Goal: Information Seeking & Learning: Learn about a topic

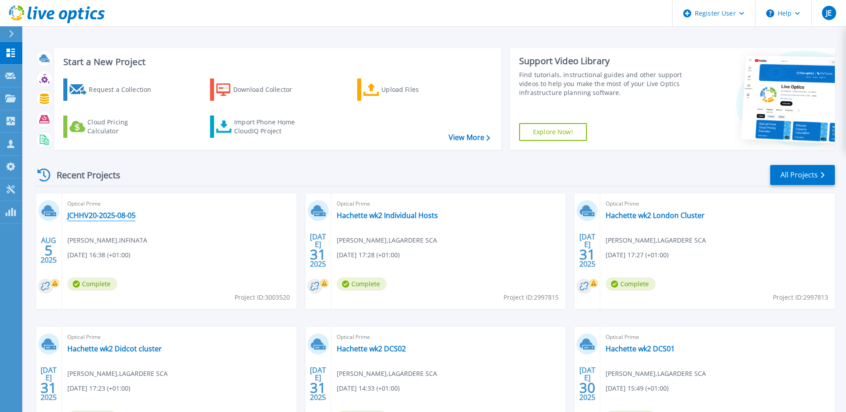
click at [86, 216] on link "JCHHV20-2025-08-05" at bounding box center [101, 215] width 68 height 9
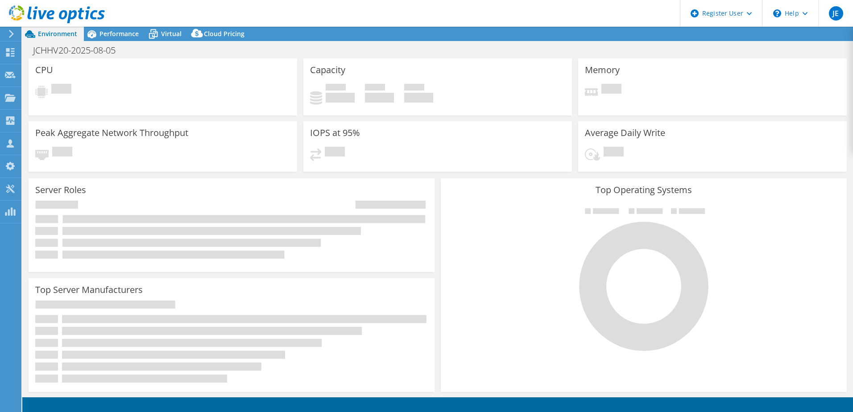
select select "EULondon"
select select "GBP"
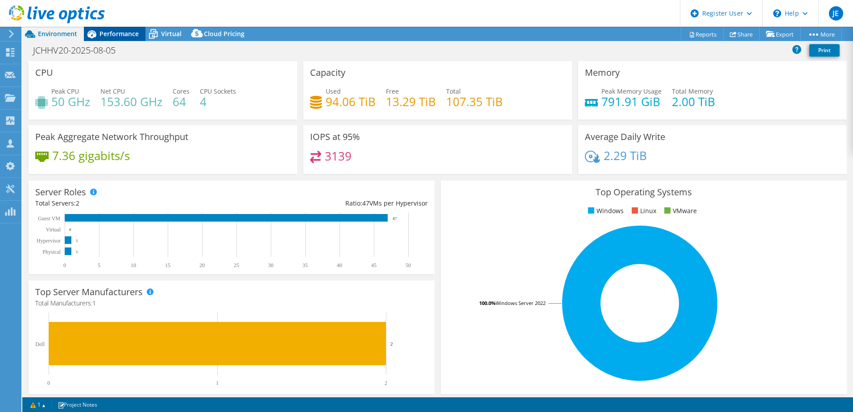
click at [109, 32] on span "Performance" at bounding box center [118, 33] width 39 height 8
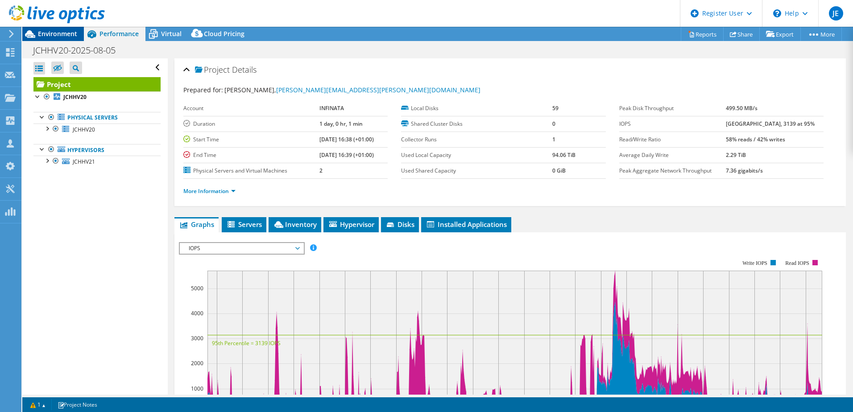
click at [63, 33] on span "Environment" at bounding box center [57, 33] width 39 height 8
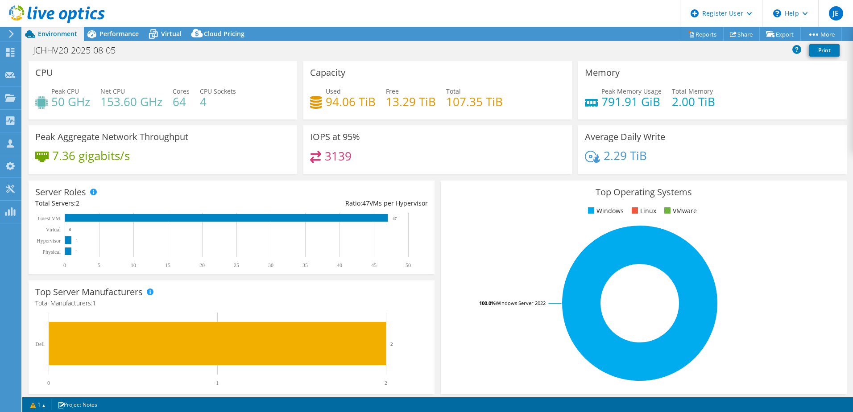
click at [434, 184] on div "Server Roles Physical Servers represent bare metal servers that were targets of…" at bounding box center [231, 228] width 412 height 100
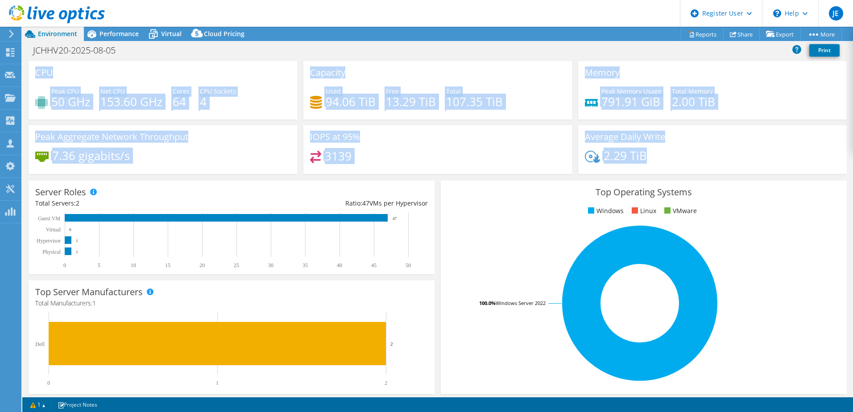
drag, startPoint x: 38, startPoint y: 74, endPoint x: 675, endPoint y: 158, distance: 642.5
click at [675, 158] on div "CPU Peak CPU 50 GHz Net CPU 153.60 GHz Cores 64 CPU Sockets 4 Capacity Used 94.…" at bounding box center [437, 120] width 824 height 119
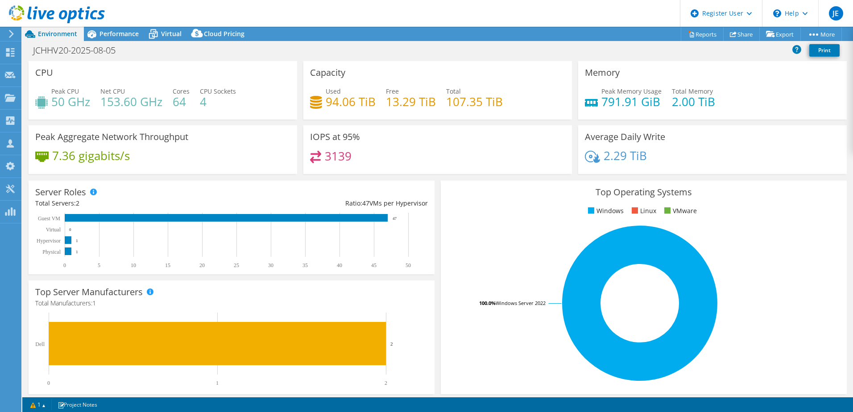
click at [433, 178] on div "Server Roles Physical Servers represent bare metal servers that were targets of…" at bounding box center [231, 228] width 412 height 100
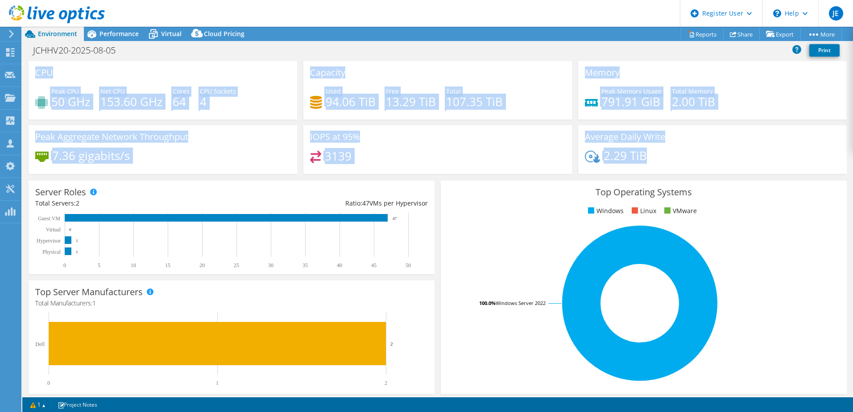
drag, startPoint x: 661, startPoint y: 164, endPoint x: 36, endPoint y: 71, distance: 631.7
click at [36, 71] on div "CPU Peak CPU 50 GHz Net CPU 153.60 GHz Cores 64 CPU Sockets 4 Capacity Used 94.…" at bounding box center [437, 120] width 824 height 119
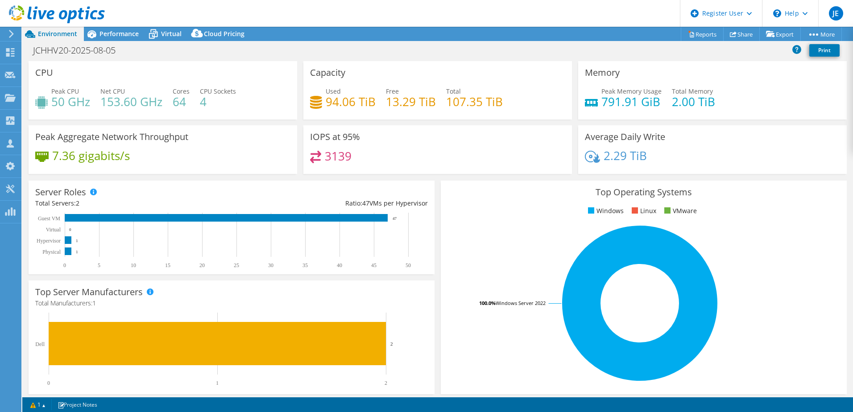
click at [615, 176] on div "Average Daily Write 2.29 TiB" at bounding box center [712, 152] width 275 height 54
click at [101, 37] on span "Performance" at bounding box center [118, 33] width 39 height 8
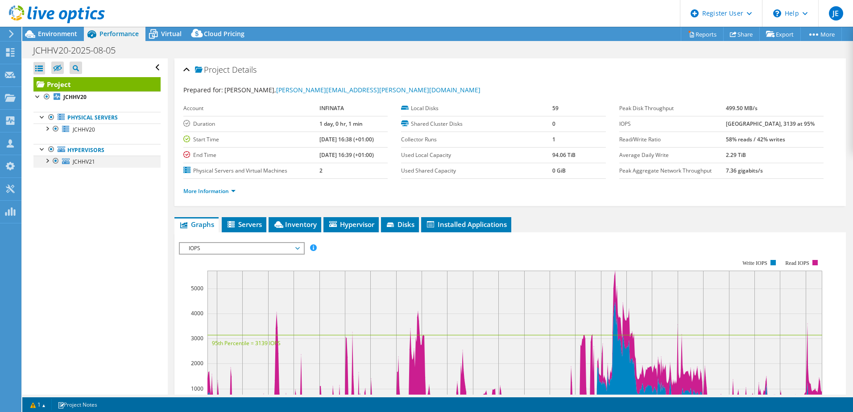
click at [48, 161] on div at bounding box center [46, 160] width 9 height 9
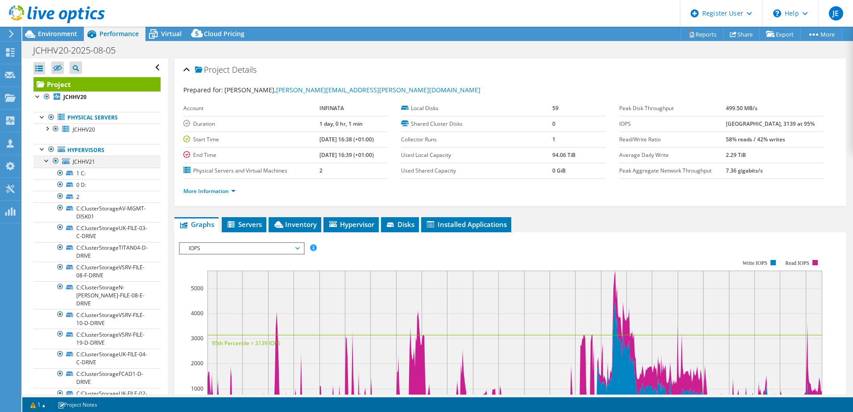
click at [47, 161] on div at bounding box center [46, 160] width 9 height 9
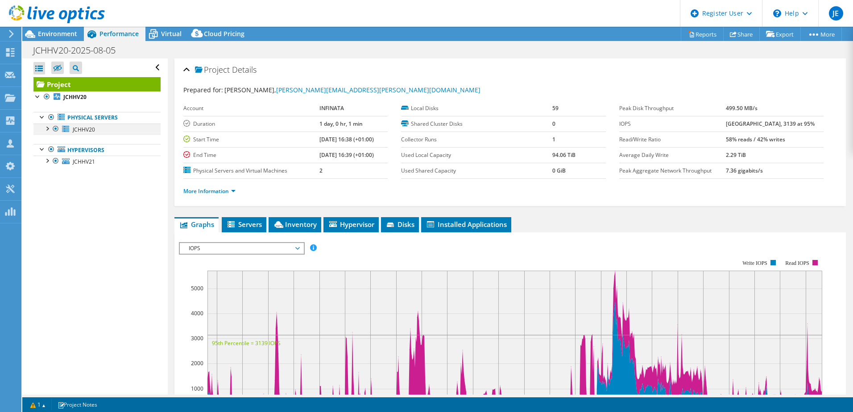
click at [47, 129] on div at bounding box center [46, 128] width 9 height 9
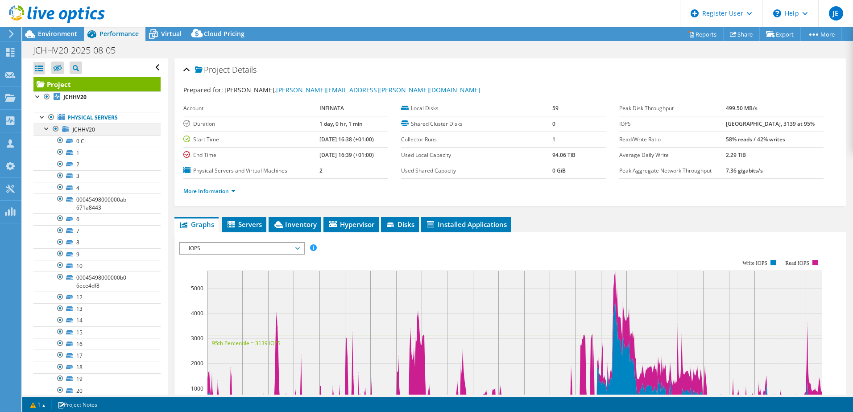
click at [47, 129] on div at bounding box center [46, 128] width 9 height 9
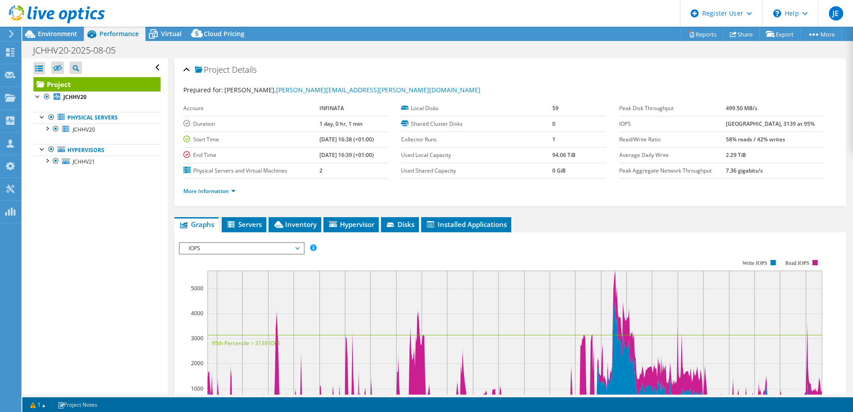
click at [57, 28] on div at bounding box center [52, 15] width 105 height 30
click at [56, 34] on span "Environment" at bounding box center [57, 33] width 39 height 8
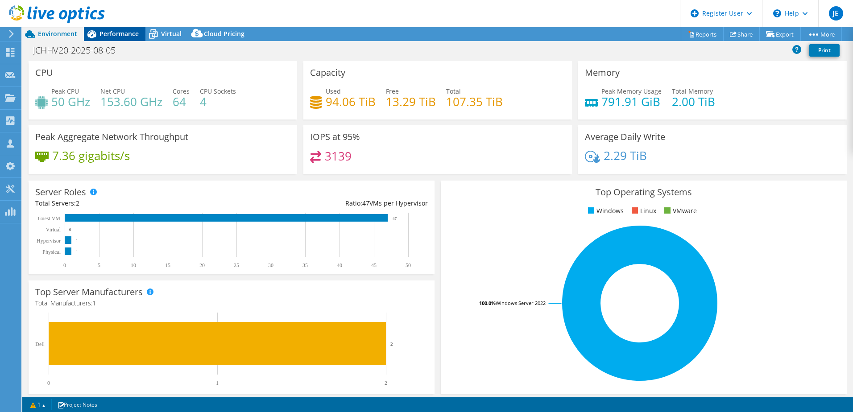
click at [117, 31] on span "Performance" at bounding box center [118, 33] width 39 height 8
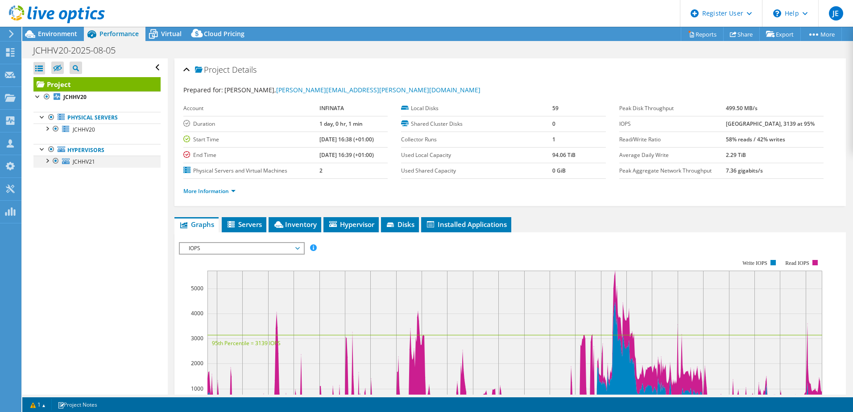
click at [46, 160] on div at bounding box center [46, 160] width 9 height 9
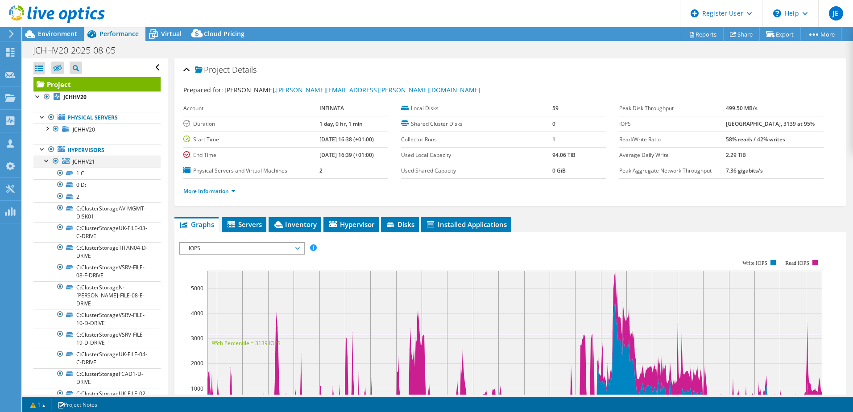
click at [46, 160] on div at bounding box center [46, 160] width 9 height 9
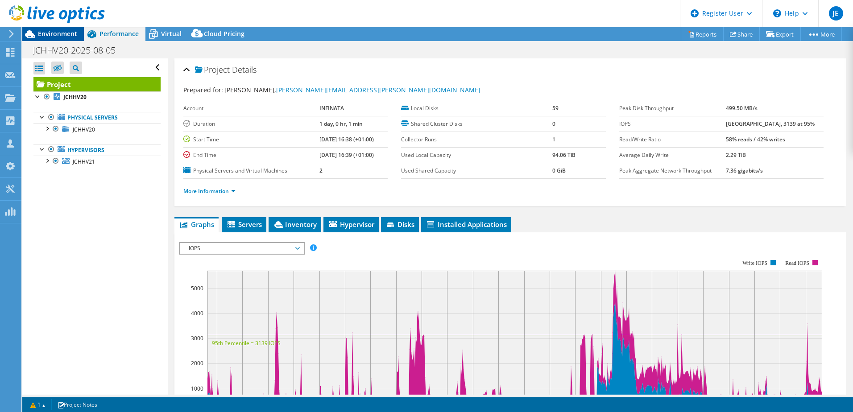
click at [55, 32] on span "Environment" at bounding box center [57, 33] width 39 height 8
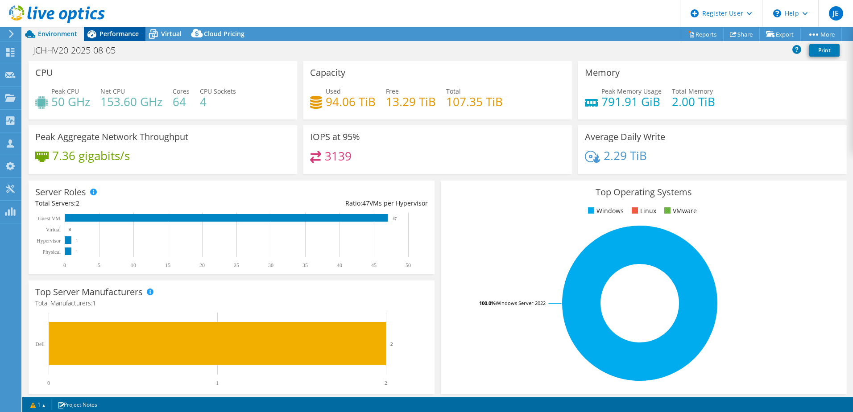
click at [117, 37] on span "Performance" at bounding box center [118, 33] width 39 height 8
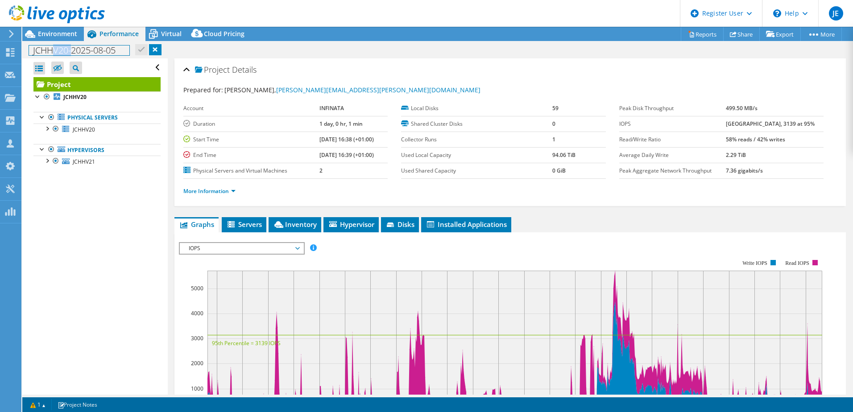
drag, startPoint x: 51, startPoint y: 50, endPoint x: 70, endPoint y: 50, distance: 19.2
click at [70, 50] on h1 "JCHHV20-2025-08-05" at bounding box center [79, 50] width 100 height 10
click at [79, 220] on div "Open All Close All Hide Excluded Nodes Project Tree Filter" at bounding box center [94, 226] width 145 height 336
click at [161, 36] on span "Virtual" at bounding box center [171, 33] width 21 height 8
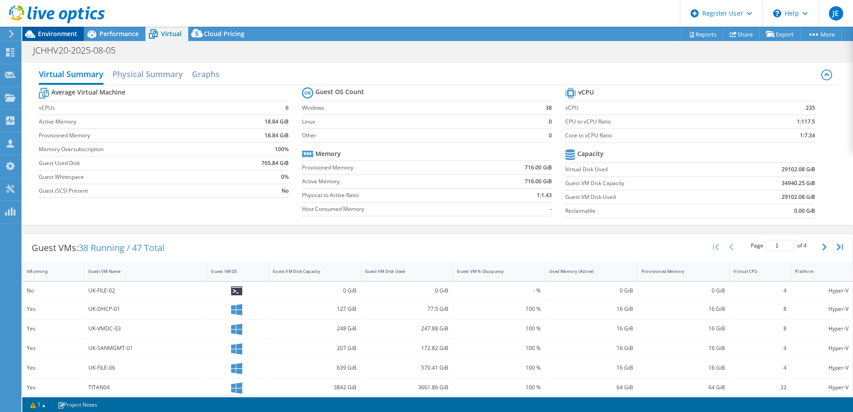
click at [63, 33] on span "Environment" at bounding box center [57, 33] width 39 height 8
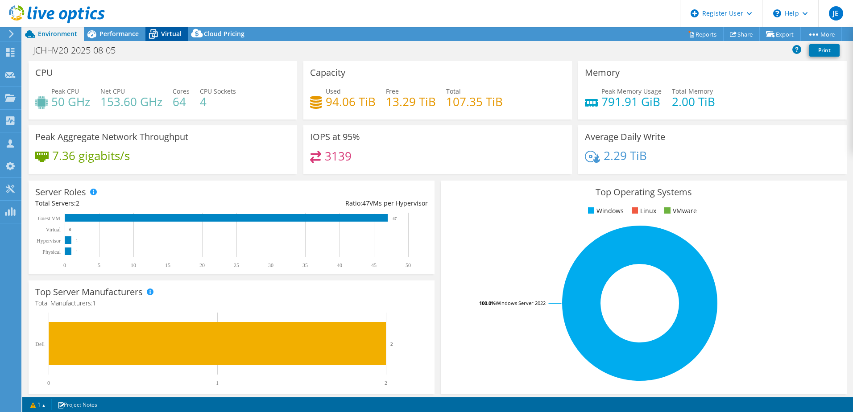
click at [171, 34] on span "Virtual" at bounding box center [171, 33] width 21 height 8
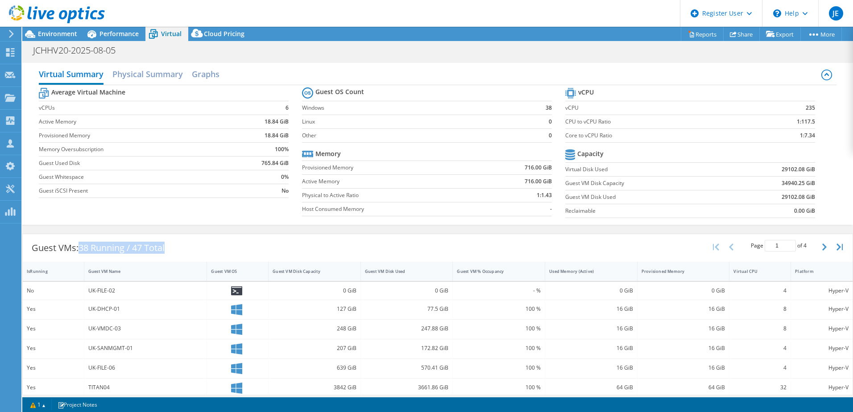
drag, startPoint x: 82, startPoint y: 248, endPoint x: 179, endPoint y: 252, distance: 97.3
click at [179, 252] on div "Guest VMs: 38 Running / 47 Total Page 1 of 4 5 rows 10 rows 20 rows 25 rows 50 …" at bounding box center [438, 248] width 830 height 28
click at [141, 248] on span "38 Running / 47 Total" at bounding box center [122, 248] width 86 height 12
drag, startPoint x: 81, startPoint y: 249, endPoint x: 178, endPoint y: 249, distance: 96.8
click at [174, 249] on div "Guest VMs: 38 Running / 47 Total" at bounding box center [98, 248] width 151 height 28
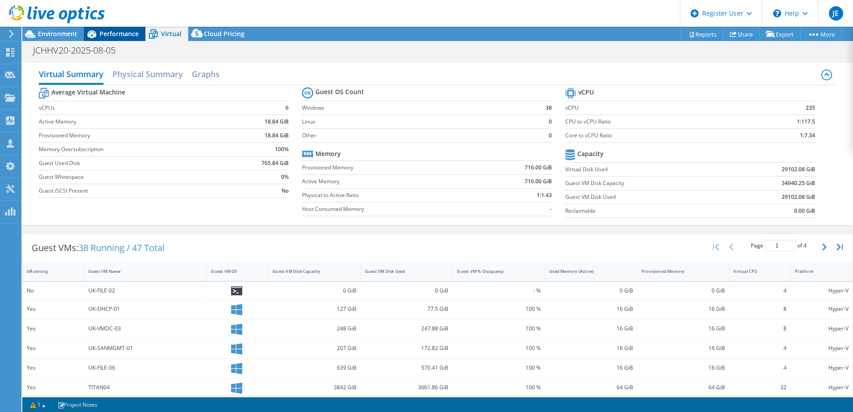
click at [104, 34] on span "Performance" at bounding box center [118, 33] width 39 height 8
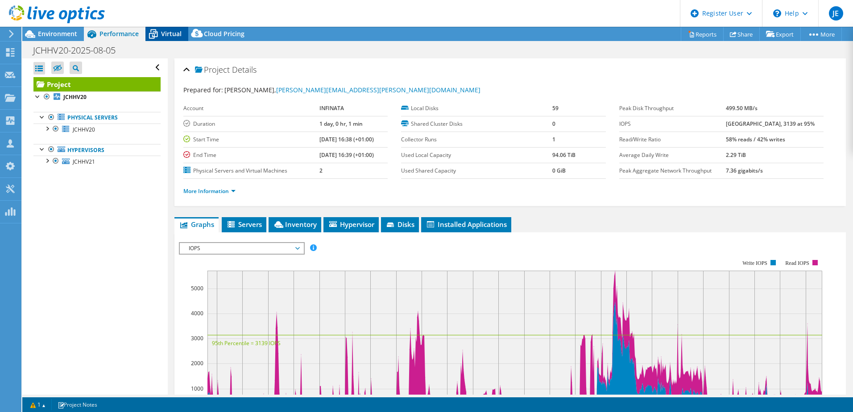
click at [160, 37] on icon at bounding box center [153, 34] width 16 height 16
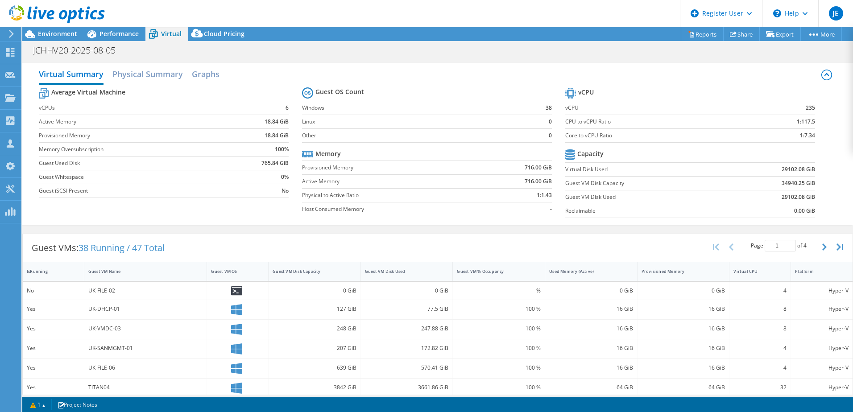
click at [288, 232] on div "Guest VMs: 38 Running / 47 Total Page 1 of 4 5 rows 10 rows 20 rows 25 rows 50 …" at bounding box center [437, 402] width 831 height 347
click at [48, 36] on span "Environment" at bounding box center [57, 33] width 39 height 8
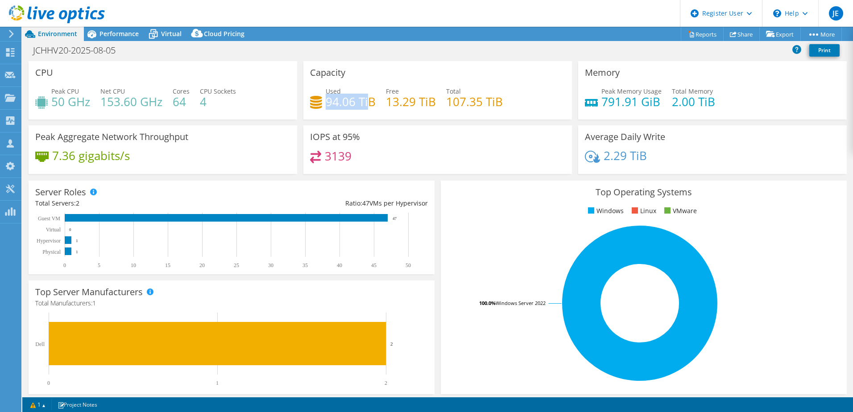
drag, startPoint x: 323, startPoint y: 103, endPoint x: 362, endPoint y: 105, distance: 38.4
click at [364, 98] on h4 "94.06 TiB" at bounding box center [351, 102] width 50 height 10
click at [170, 34] on span "Virtual" at bounding box center [171, 33] width 21 height 8
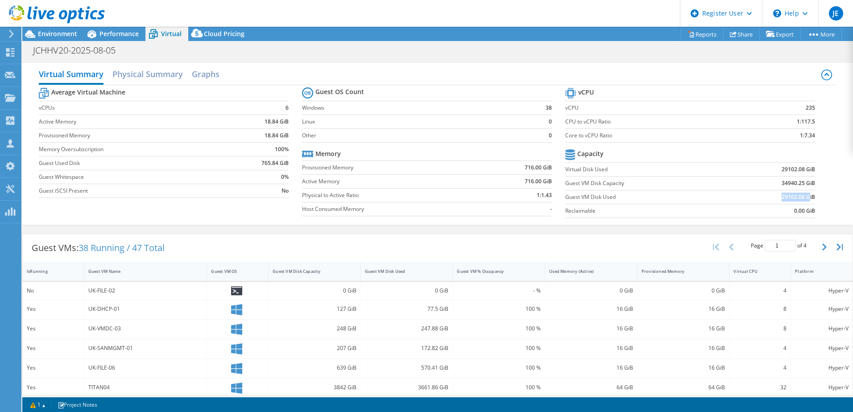
drag, startPoint x: 776, startPoint y: 198, endPoint x: 802, endPoint y: 197, distance: 25.9
click at [802, 197] on b "29102.08 GiB" at bounding box center [798, 197] width 33 height 9
click at [64, 35] on span "Environment" at bounding box center [57, 33] width 39 height 8
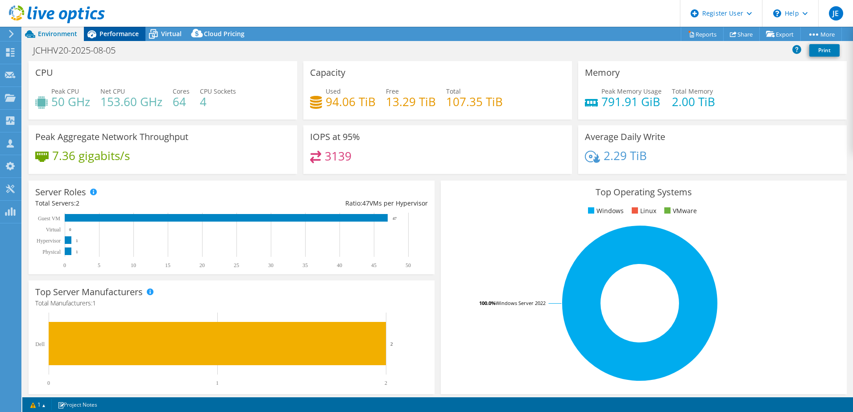
click at [133, 33] on span "Performance" at bounding box center [118, 33] width 39 height 8
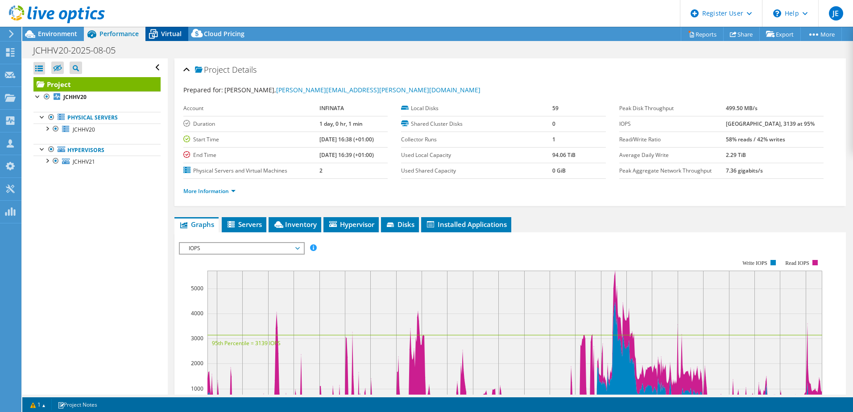
click at [171, 32] on span "Virtual" at bounding box center [171, 33] width 21 height 8
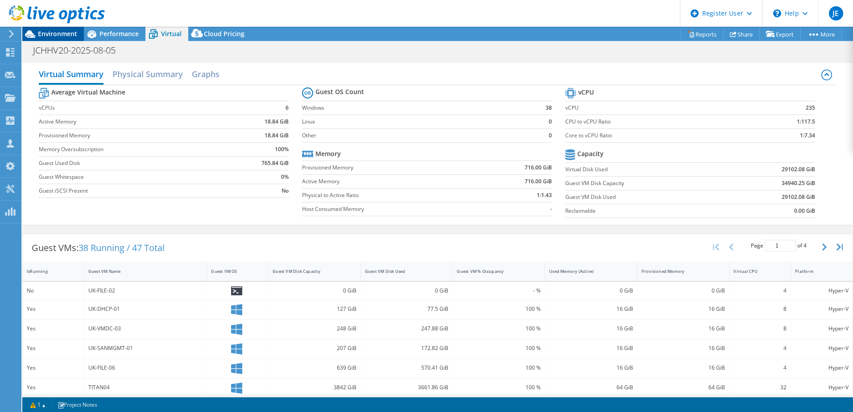
click at [52, 30] on span "Environment" at bounding box center [57, 33] width 39 height 8
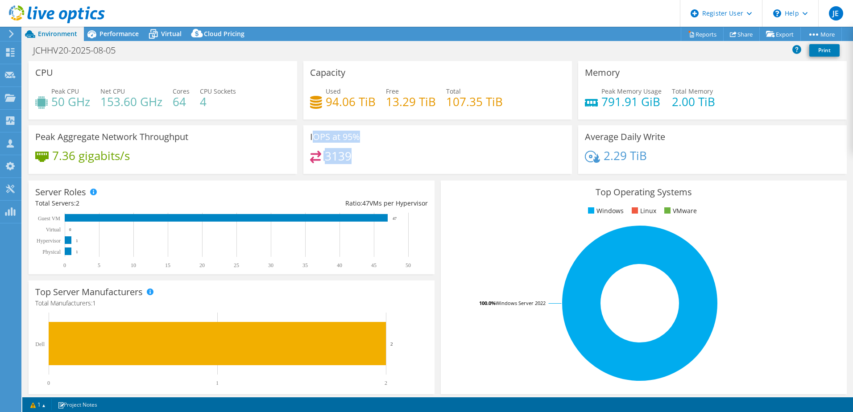
drag, startPoint x: 310, startPoint y: 135, endPoint x: 334, endPoint y: 158, distance: 33.4
click at [357, 161] on div "IOPS at 95% 3139" at bounding box center [437, 149] width 269 height 49
click at [117, 33] on span "Performance" at bounding box center [118, 33] width 39 height 8
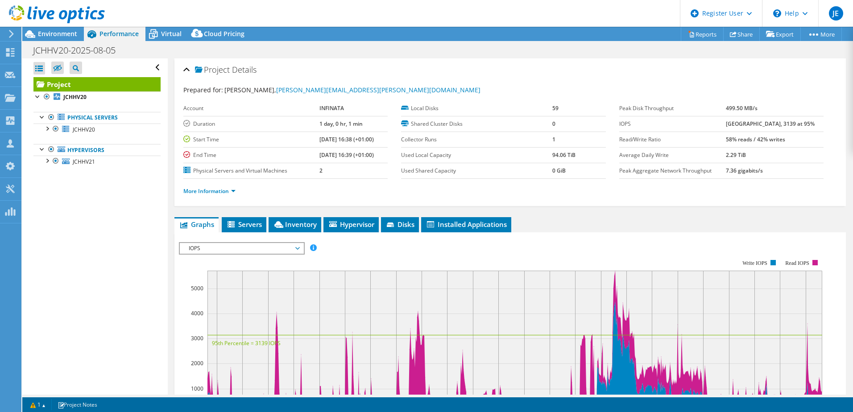
drag, startPoint x: 732, startPoint y: 140, endPoint x: 791, endPoint y: 144, distance: 59.4
click at [795, 141] on tr "Read/Write Ratio 58% reads / 42% writes" at bounding box center [721, 140] width 204 height 16
click at [206, 192] on link "More Information" at bounding box center [209, 191] width 52 height 8
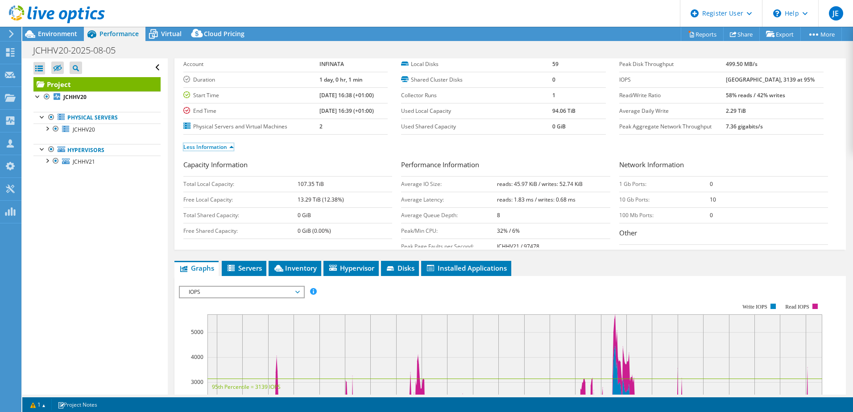
scroll to position [134, 0]
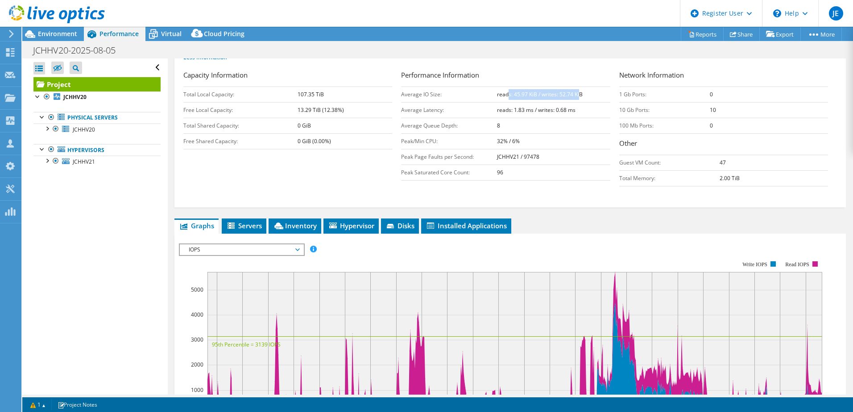
drag, startPoint x: 505, startPoint y: 95, endPoint x: 577, endPoint y: 95, distance: 72.3
click at [577, 95] on b "reads: 45.97 KiB / writes: 52.74 KiB" at bounding box center [540, 95] width 86 height 8
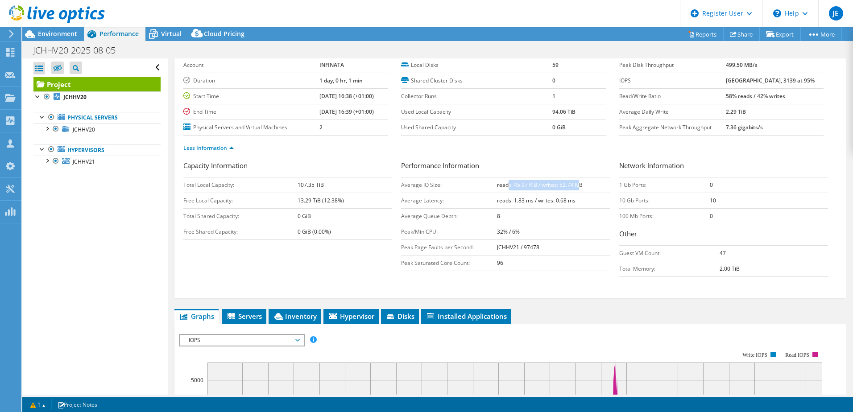
scroll to position [0, 0]
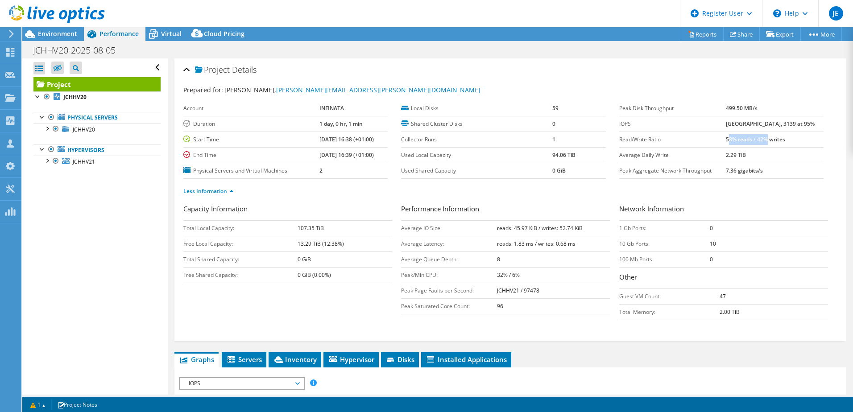
drag, startPoint x: 744, startPoint y: 138, endPoint x: 780, endPoint y: 140, distance: 36.6
click at [780, 140] on b "58% reads / 42% writes" at bounding box center [755, 140] width 59 height 8
click at [44, 30] on span "Environment" at bounding box center [57, 33] width 39 height 8
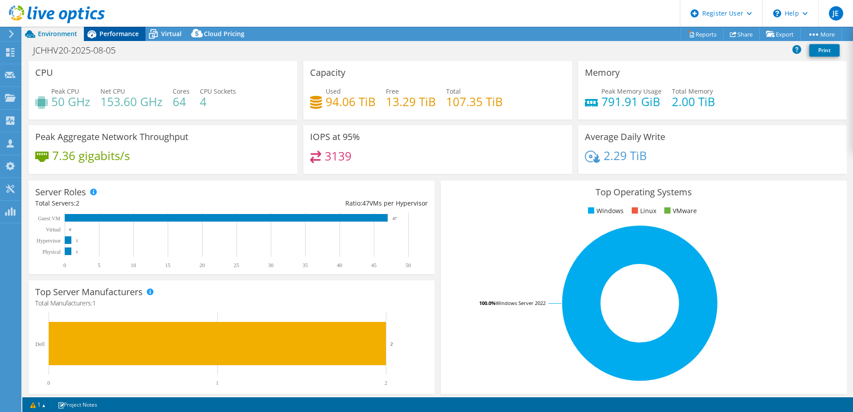
click at [112, 33] on span "Performance" at bounding box center [118, 33] width 39 height 8
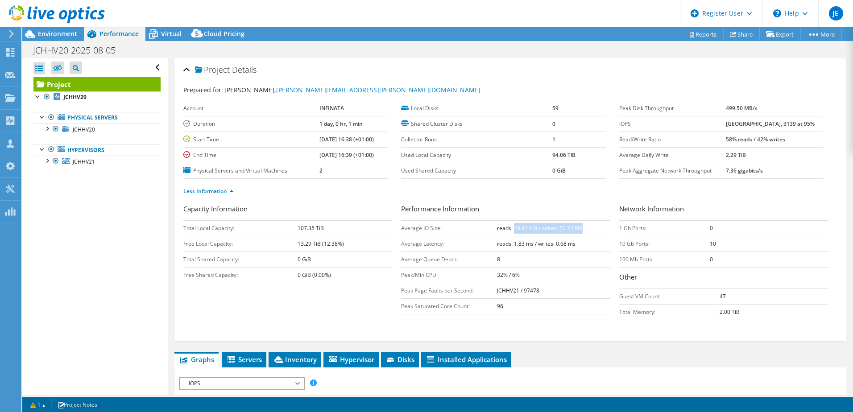
drag, startPoint x: 510, startPoint y: 228, endPoint x: 582, endPoint y: 226, distance: 72.3
click at [582, 226] on td "reads: 45.97 KiB / writes: 52.74 KiB" at bounding box center [553, 228] width 113 height 16
drag, startPoint x: 751, startPoint y: 139, endPoint x: 802, endPoint y: 141, distance: 50.9
click at [802, 141] on td "58% reads / 42% writes" at bounding box center [775, 140] width 98 height 16
drag, startPoint x: 512, startPoint y: 226, endPoint x: 606, endPoint y: 229, distance: 94.6
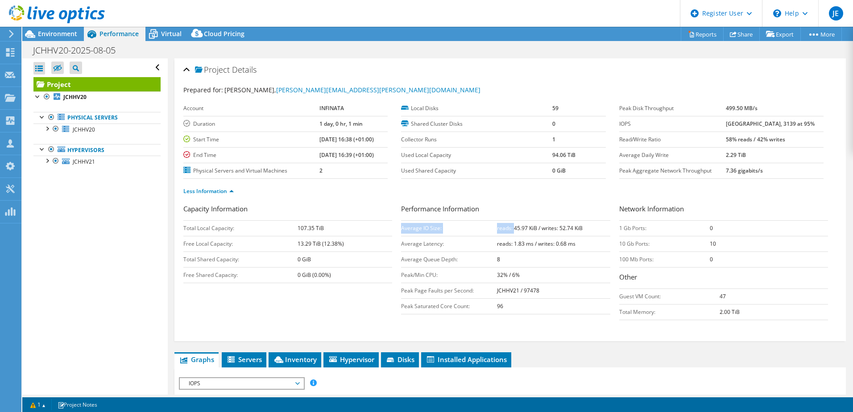
click at [607, 228] on div "Performance Information Average IO Size: reads: 45.97 KiB / writes: 52.74 KiB A…" at bounding box center [510, 259] width 218 height 111
click at [554, 228] on b "reads: 45.97 KiB / writes: 52.74 KiB" at bounding box center [540, 228] width 86 height 8
drag, startPoint x: 733, startPoint y: 140, endPoint x: 790, endPoint y: 143, distance: 57.2
click at [790, 143] on tr "Read/Write Ratio 58% reads / 42% writes" at bounding box center [721, 140] width 204 height 16
drag, startPoint x: 509, startPoint y: 229, endPoint x: 534, endPoint y: 228, distance: 24.6
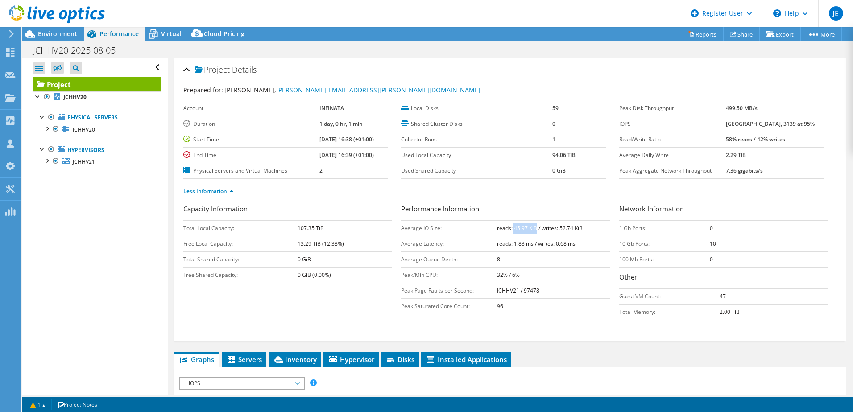
click at [534, 228] on b "reads: 45.97 KiB / writes: 52.74 KiB" at bounding box center [540, 228] width 86 height 8
click at [513, 231] on b "reads: 45.97 KiB / writes: 52.74 KiB" at bounding box center [540, 228] width 86 height 8
drag, startPoint x: 510, startPoint y: 231, endPoint x: 525, endPoint y: 230, distance: 15.2
click at [525, 230] on b "reads: 45.97 KiB / writes: 52.74 KiB" at bounding box center [540, 228] width 86 height 8
drag, startPoint x: 554, startPoint y: 227, endPoint x: 573, endPoint y: 229, distance: 18.4
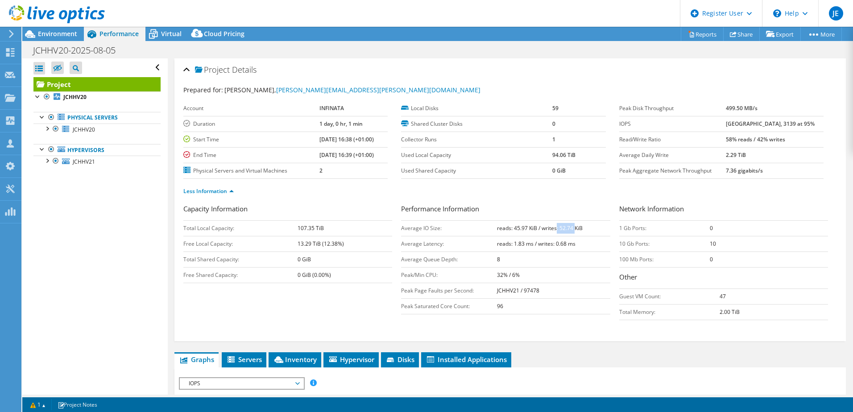
click at [573, 229] on b "reads: 45.97 KiB / writes: 52.74 KiB" at bounding box center [540, 228] width 86 height 8
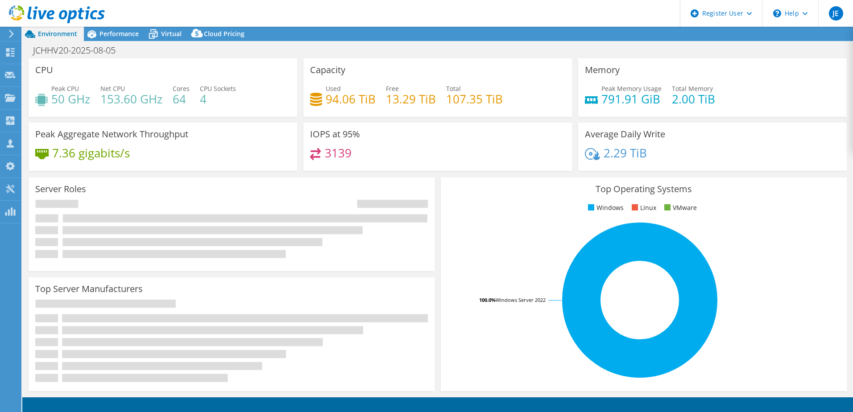
select select "EULondon"
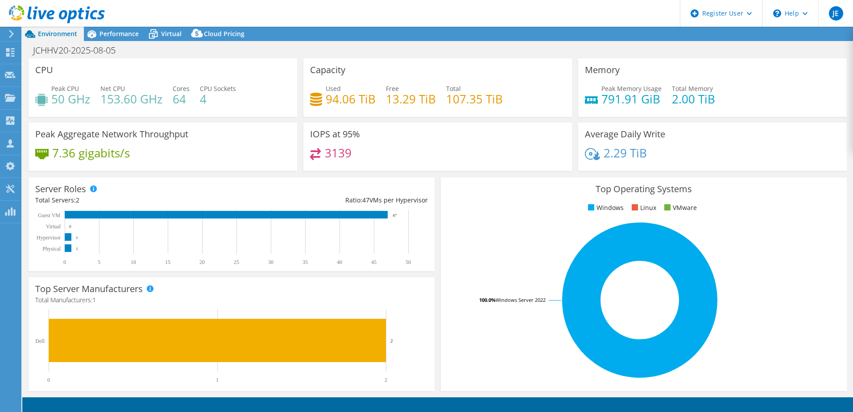
select select "EULondon"
select select "GBP"
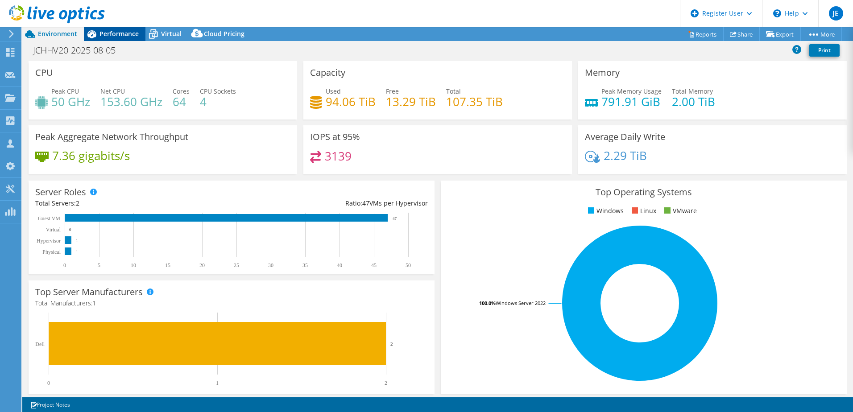
click at [112, 31] on span "Performance" at bounding box center [118, 33] width 39 height 8
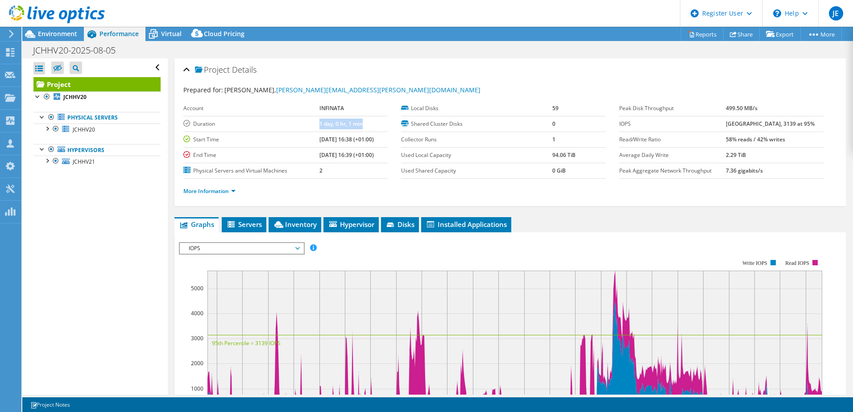
drag, startPoint x: 324, startPoint y: 124, endPoint x: 383, endPoint y: 121, distance: 59.0
click at [383, 121] on td "1 day, 0 hr, 1 min" at bounding box center [353, 124] width 68 height 16
click at [316, 189] on ul "More Information" at bounding box center [509, 190] width 653 height 12
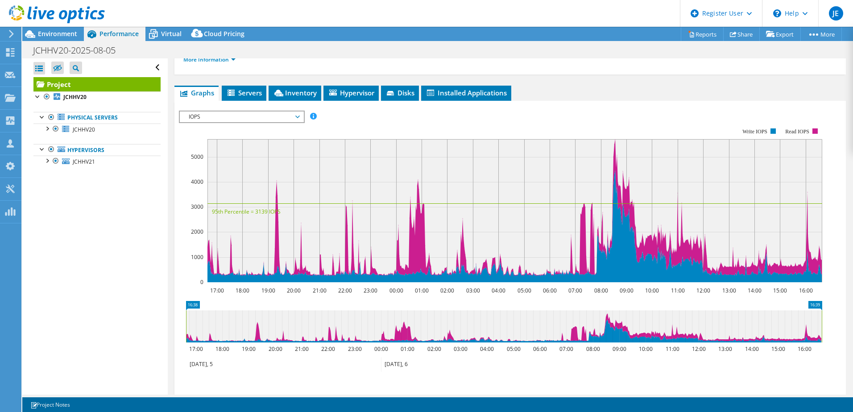
scroll to position [134, 0]
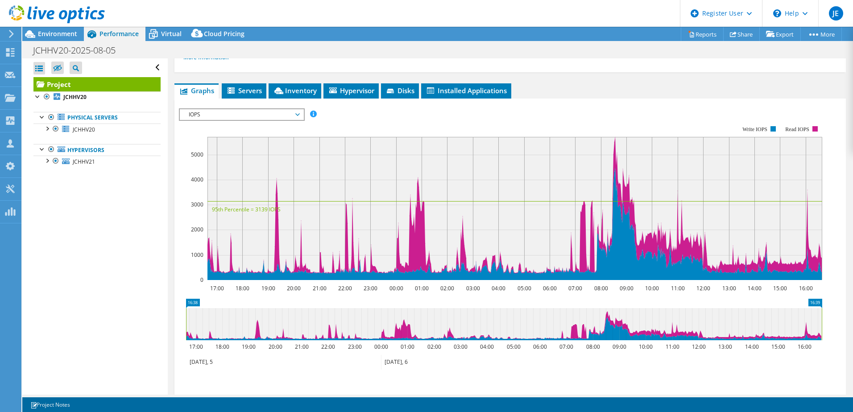
click at [264, 117] on span "IOPS" at bounding box center [241, 114] width 115 height 11
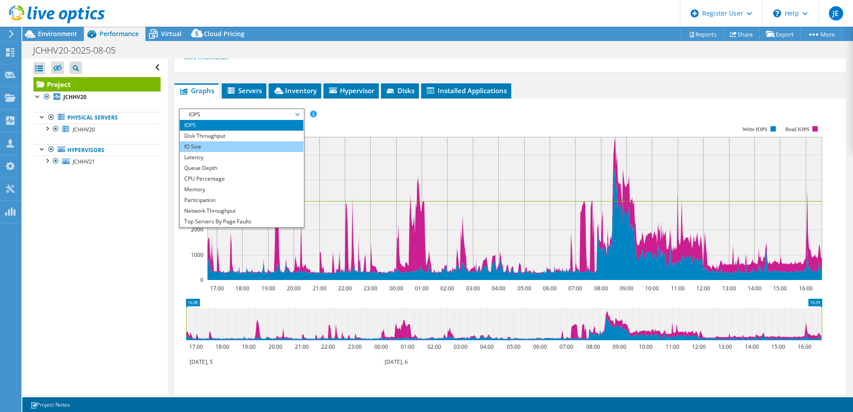
click at [210, 149] on li "IO Size" at bounding box center [242, 146] width 124 height 11
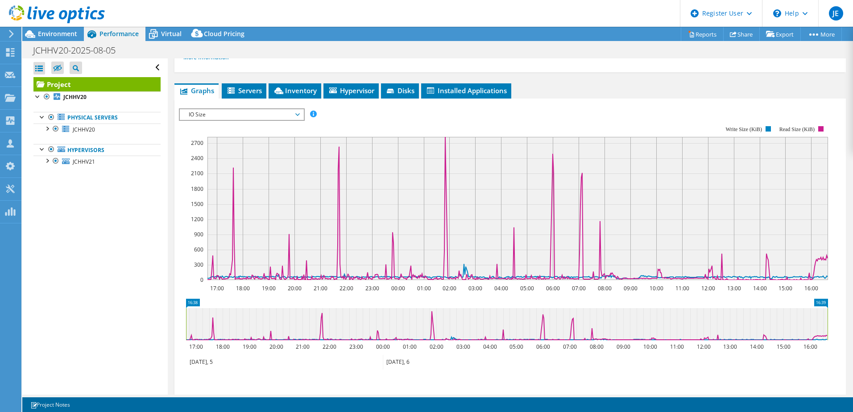
drag, startPoint x: 193, startPoint y: 298, endPoint x: 596, endPoint y: 299, distance: 403.2
click at [596, 299] on section "Workload Concentration: 17:00 18:00 19:00 20:00 21:00 22:00 23:00 00:00 01:00 0…" at bounding box center [510, 261] width 662 height 295
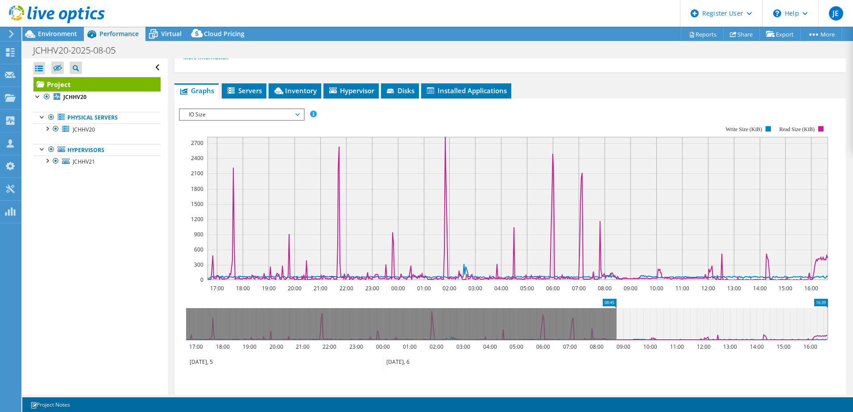
drag, startPoint x: 196, startPoint y: 302, endPoint x: 625, endPoint y: 294, distance: 429.6
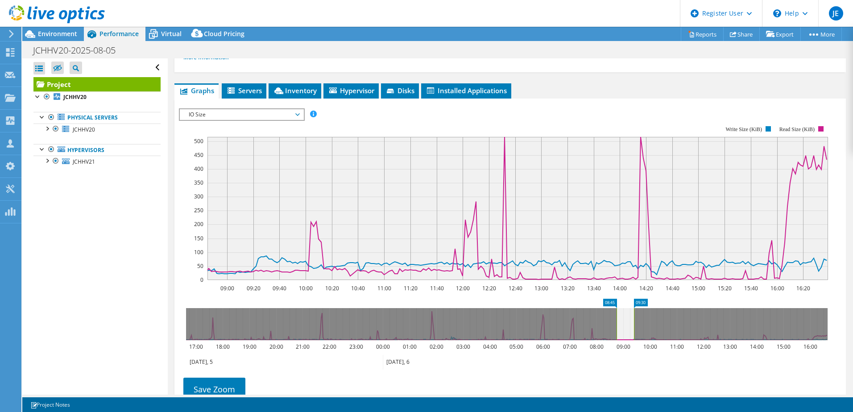
drag, startPoint x: 823, startPoint y: 301, endPoint x: 630, endPoint y: 303, distance: 193.6
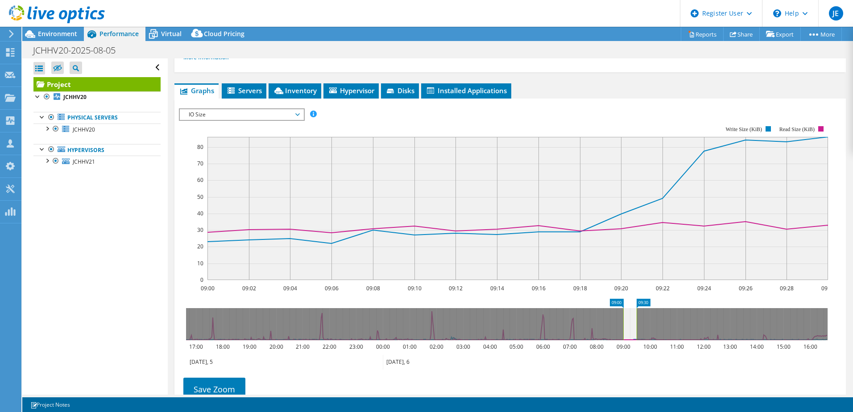
click at [219, 116] on span "IO Size" at bounding box center [241, 114] width 115 height 11
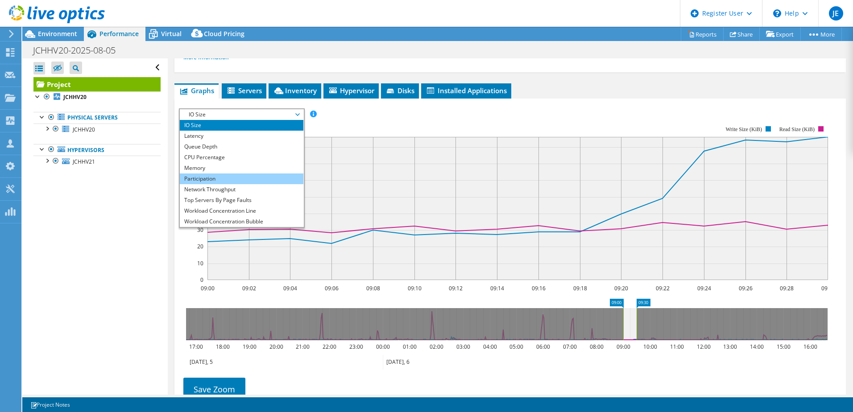
scroll to position [32, 0]
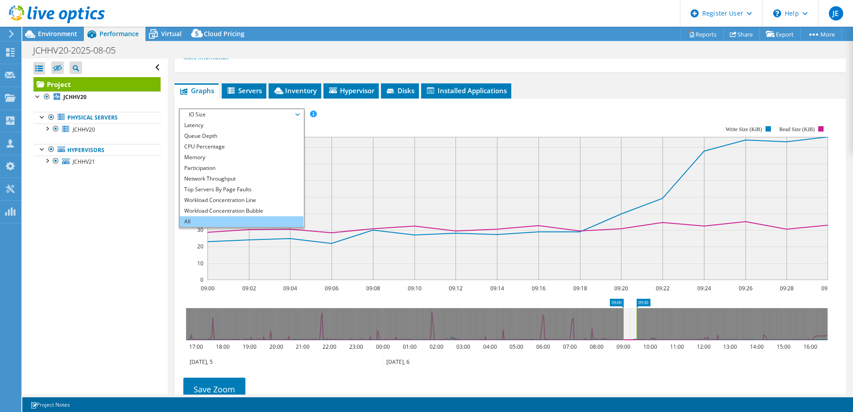
click at [194, 221] on li "All" at bounding box center [242, 221] width 124 height 11
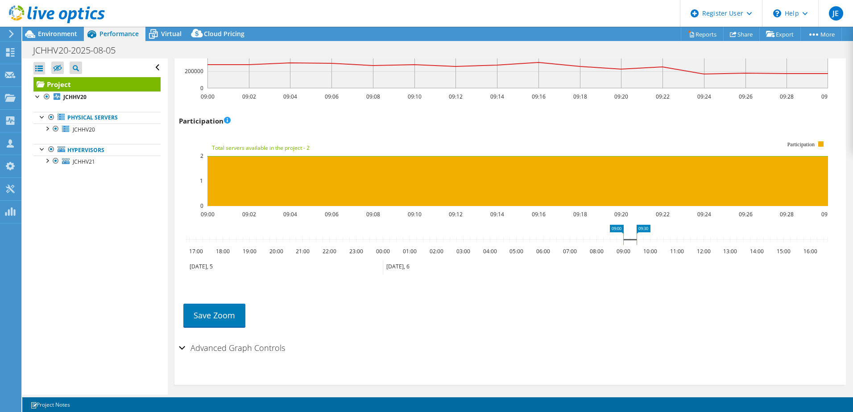
scroll to position [1088, 0]
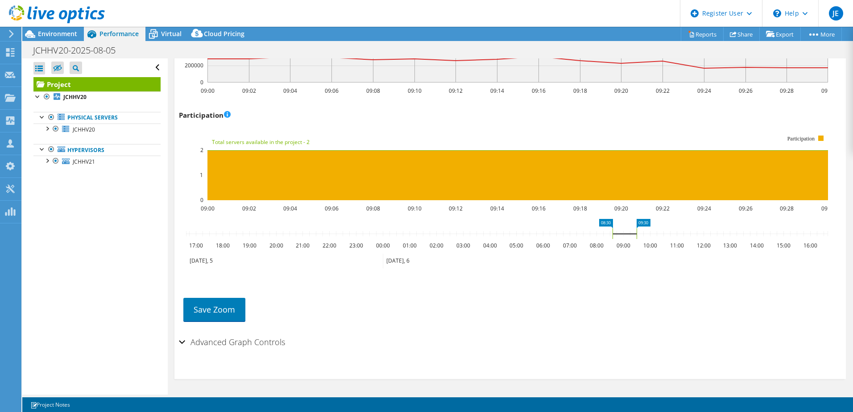
drag, startPoint x: 617, startPoint y: 223, endPoint x: 608, endPoint y: 224, distance: 9.9
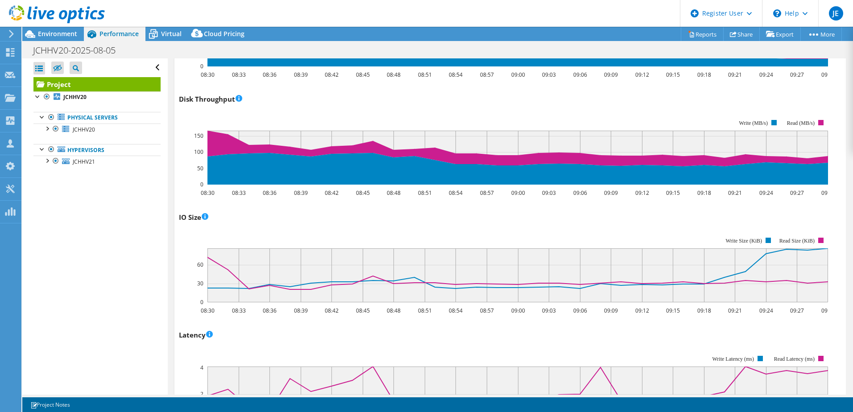
scroll to position [151, 0]
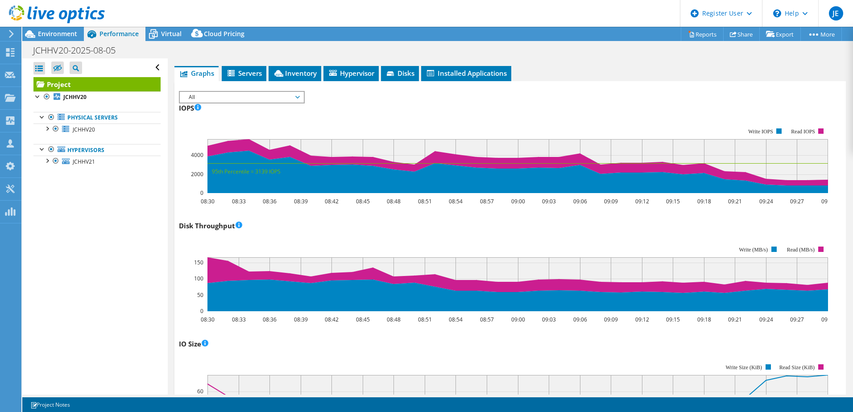
click at [209, 103] on div "All IOPS Disk Throughput IO Size Latency Queue Depth CPU Percentage Memory Page…" at bounding box center [242, 97] width 126 height 12
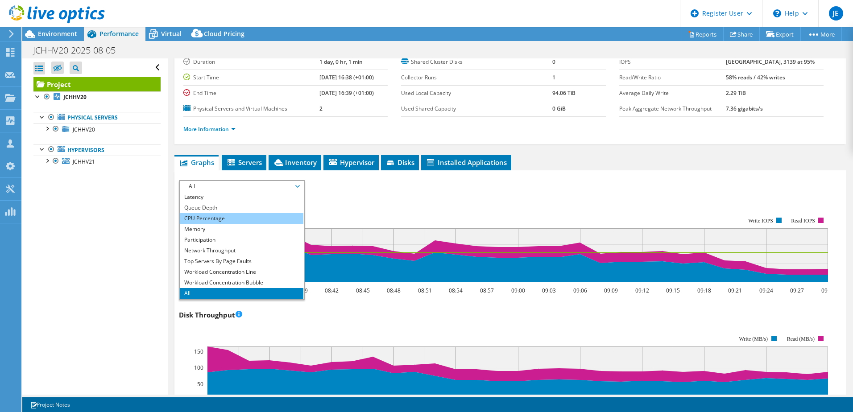
scroll to position [0, 0]
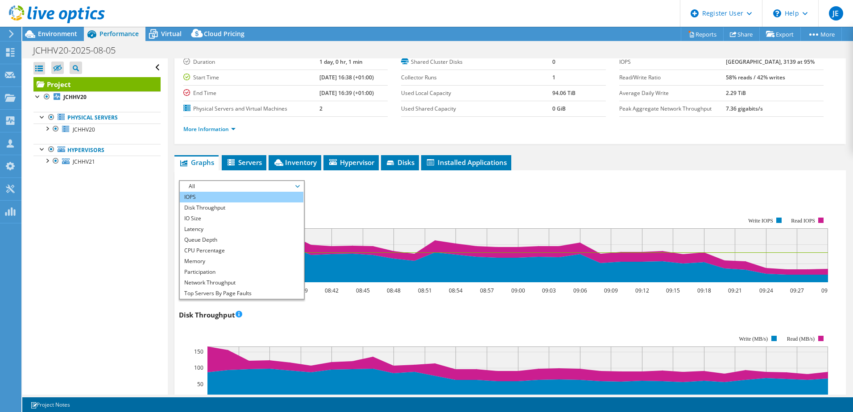
click at [191, 198] on li "IOPS" at bounding box center [242, 197] width 124 height 11
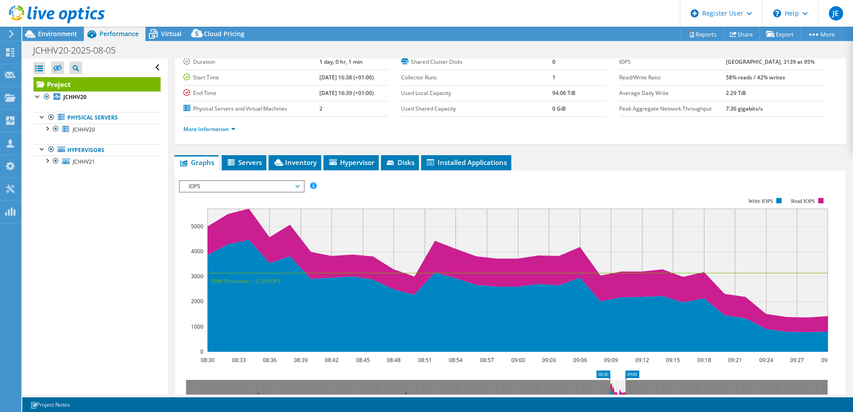
drag, startPoint x: 639, startPoint y: 376, endPoint x: 628, endPoint y: 376, distance: 11.2
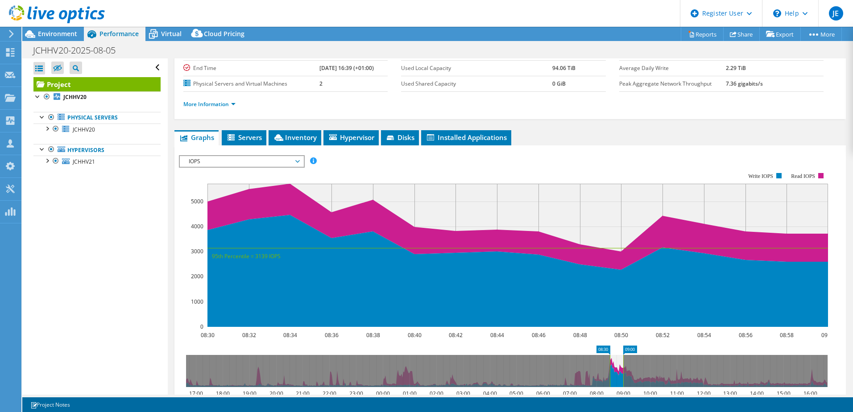
scroll to position [214, 0]
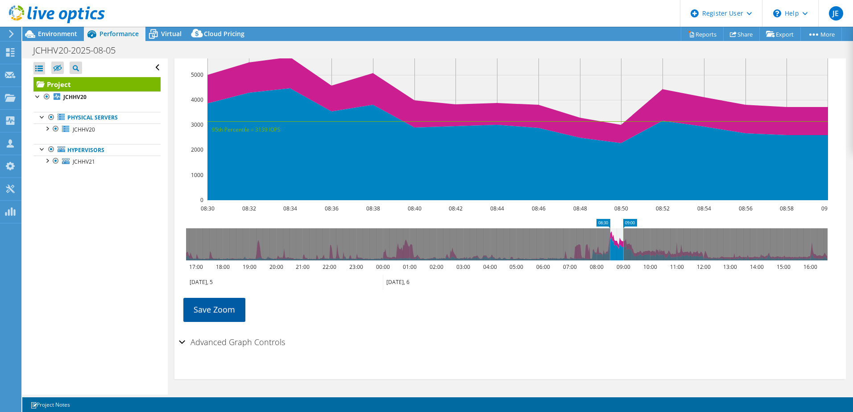
click at [218, 309] on link "Save Zoom" at bounding box center [214, 309] width 62 height 23
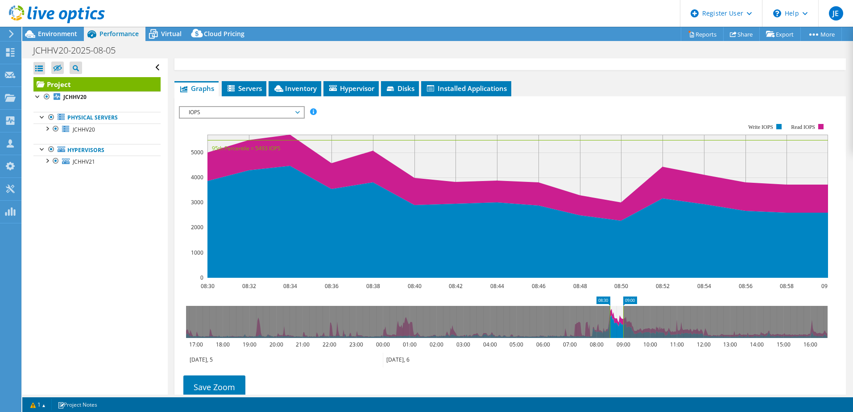
scroll to position [0, 0]
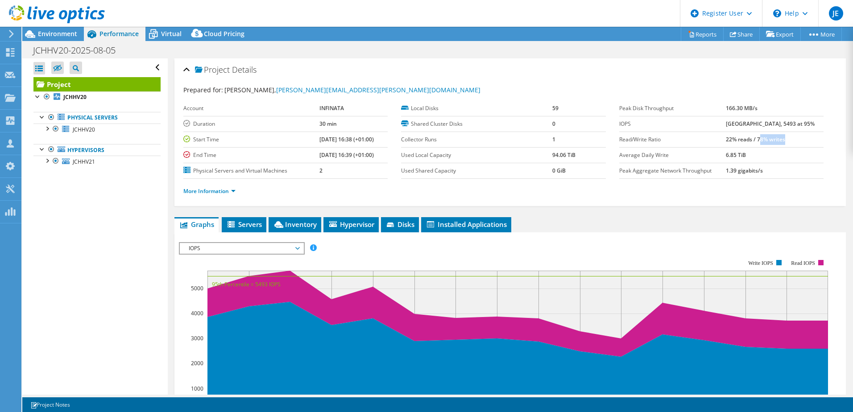
drag, startPoint x: 767, startPoint y: 137, endPoint x: 754, endPoint y: 192, distance: 55.9
click at [802, 141] on td "22% reads / 78% writes" at bounding box center [775, 140] width 98 height 16
click at [230, 192] on link "More Information" at bounding box center [209, 191] width 52 height 8
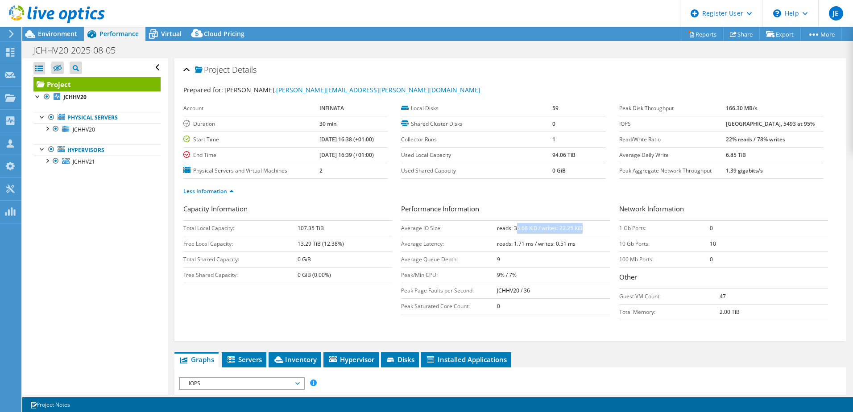
drag, startPoint x: 512, startPoint y: 230, endPoint x: 578, endPoint y: 227, distance: 66.1
click at [578, 227] on b "reads: 36.68 KiB / writes: 22.25 KiB" at bounding box center [540, 228] width 86 height 8
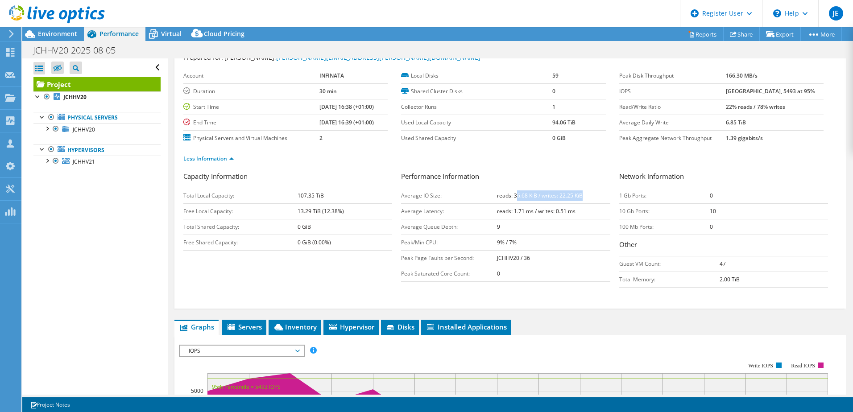
scroll to position [45, 0]
